Goal: Information Seeking & Learning: Learn about a topic

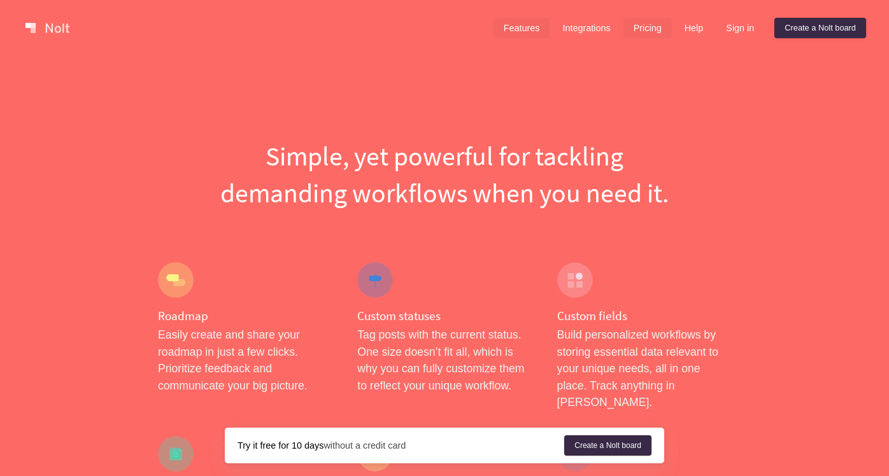
click at [647, 27] on link "Pricing" at bounding box center [648, 28] width 48 height 20
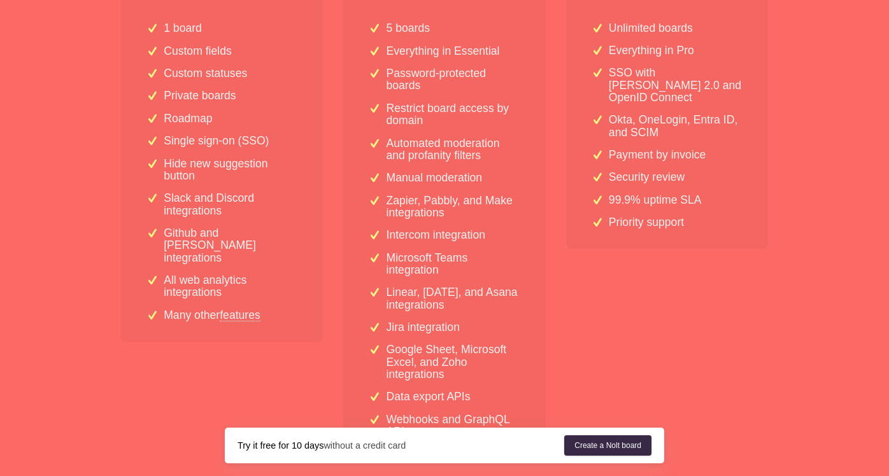
scroll to position [392, 0]
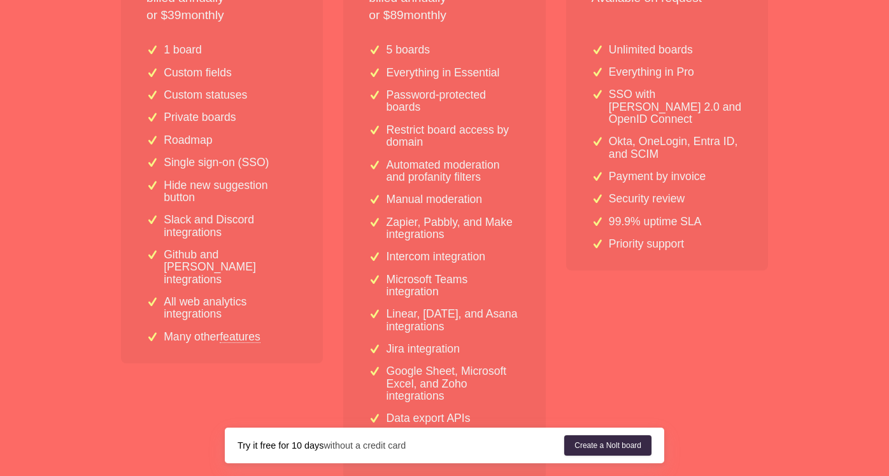
click at [233, 332] on div "1 board Custom fields Custom statuses Private boards Roadmap Single sign-on (SS…" at bounding box center [222, 199] width 202 height 330
click at [238, 331] on link "features" at bounding box center [240, 336] width 41 height 11
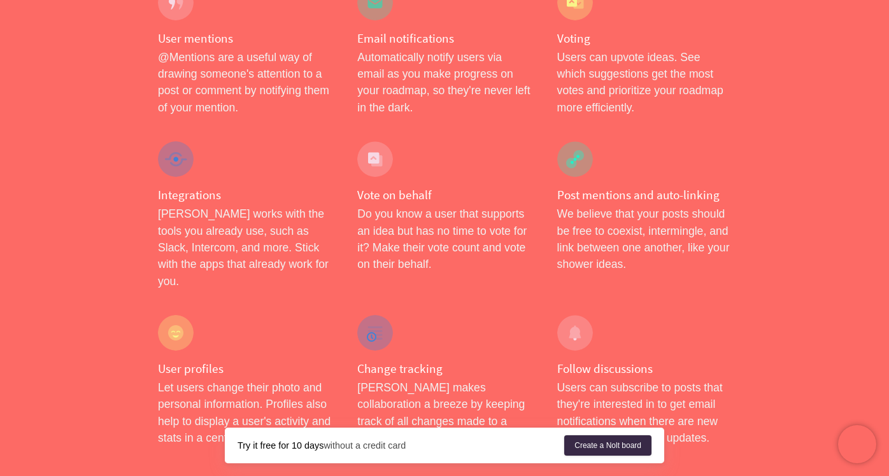
scroll to position [1988, 0]
